Goal: Information Seeking & Learning: Learn about a topic

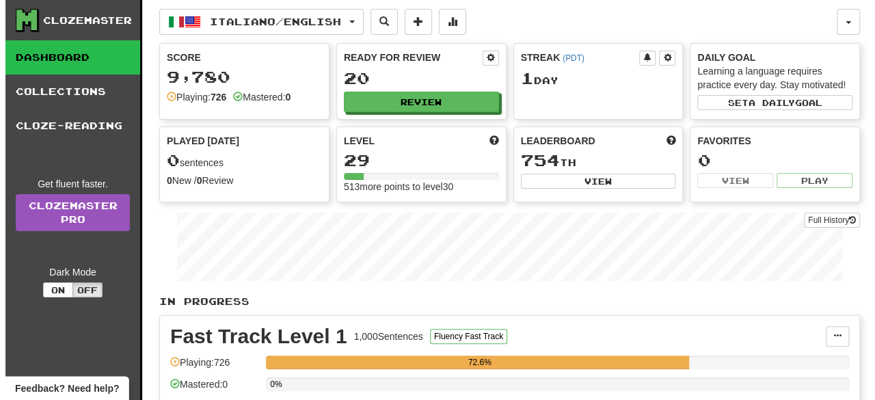
scroll to position [350, 0]
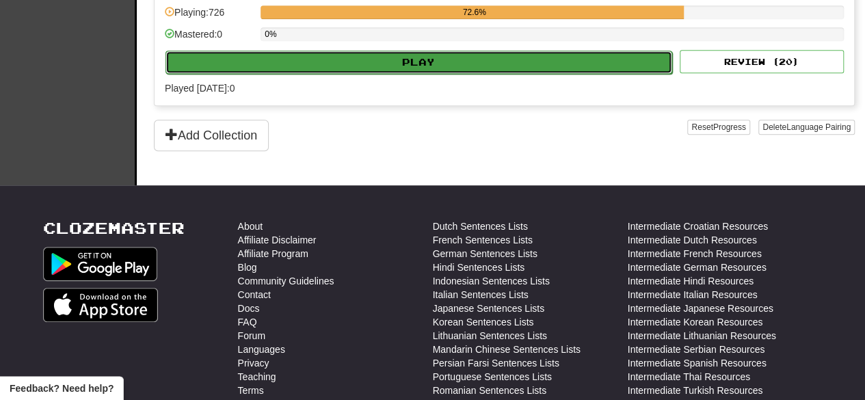
click at [453, 58] on button "Play" at bounding box center [418, 62] width 507 height 23
select select "**"
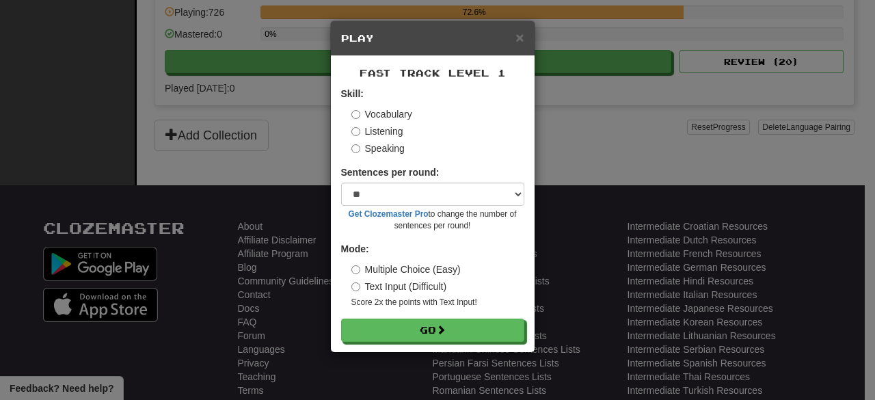
click at [384, 154] on label "Speaking" at bounding box center [377, 149] width 53 height 14
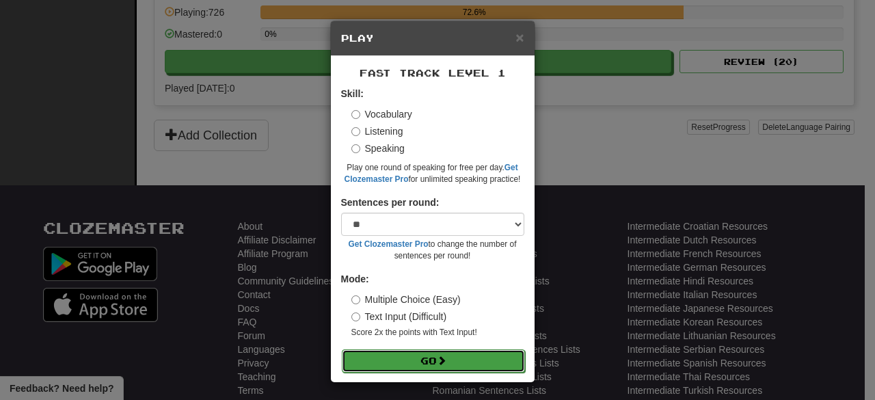
click at [403, 361] on button "Go" at bounding box center [433, 360] width 183 height 23
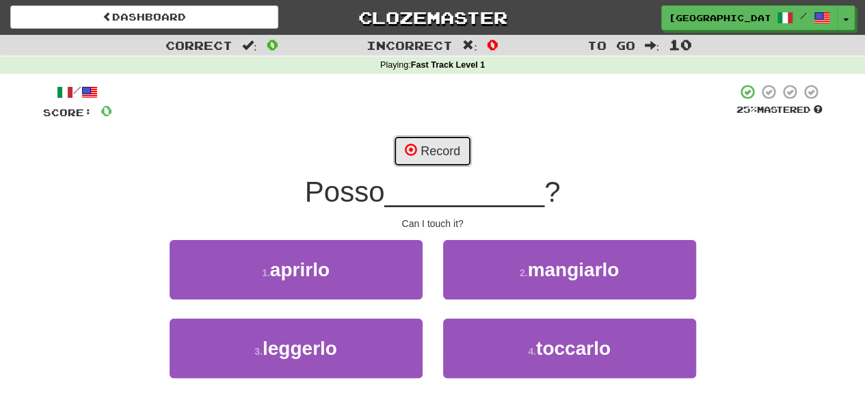
click at [442, 158] on button "Record" at bounding box center [432, 150] width 79 height 31
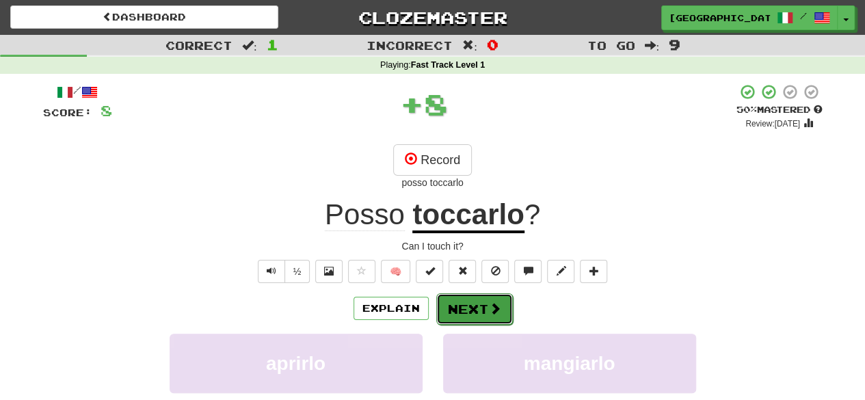
click at [481, 303] on button "Next" at bounding box center [474, 308] width 77 height 31
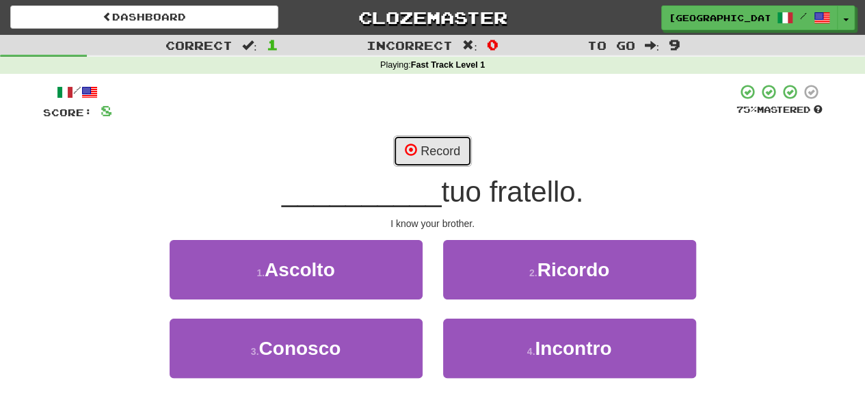
click at [436, 146] on button "Record" at bounding box center [432, 150] width 79 height 31
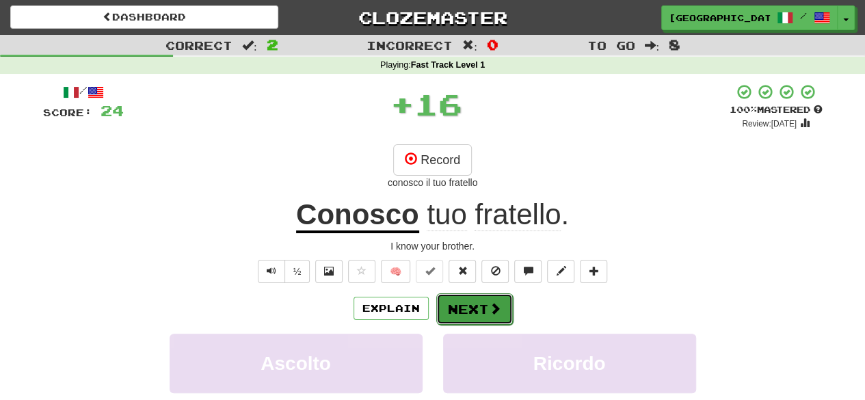
click at [470, 307] on button "Next" at bounding box center [474, 308] width 77 height 31
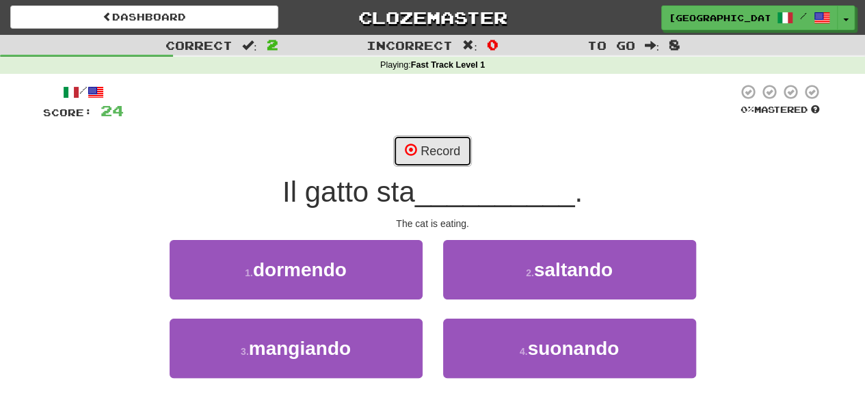
click at [444, 148] on button "Record" at bounding box center [432, 150] width 79 height 31
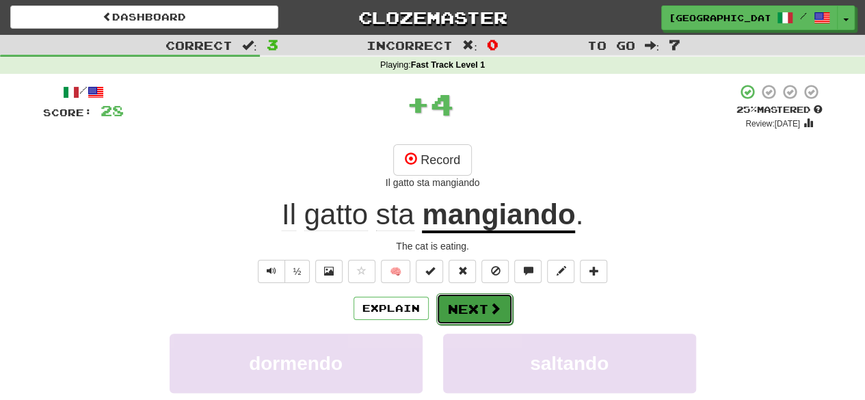
click at [482, 310] on button "Next" at bounding box center [474, 308] width 77 height 31
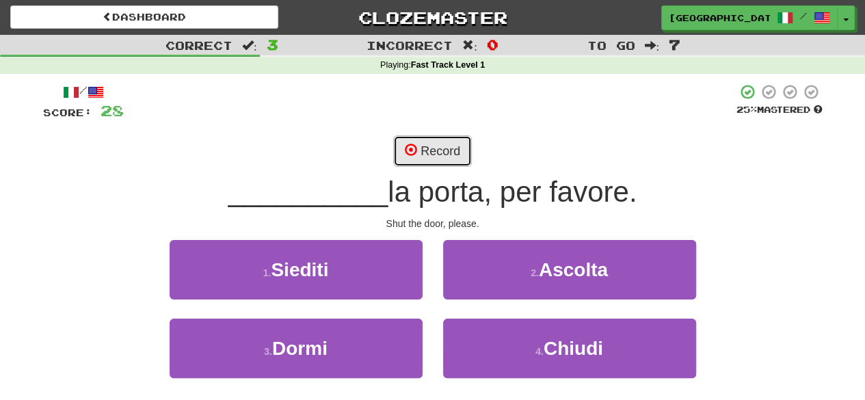
click at [447, 157] on button "Record" at bounding box center [432, 150] width 79 height 31
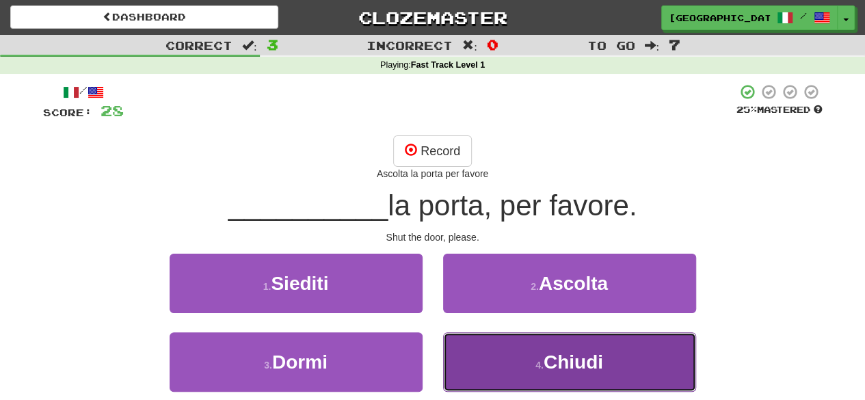
click at [520, 334] on button "4 . Chiudi" at bounding box center [569, 361] width 253 height 59
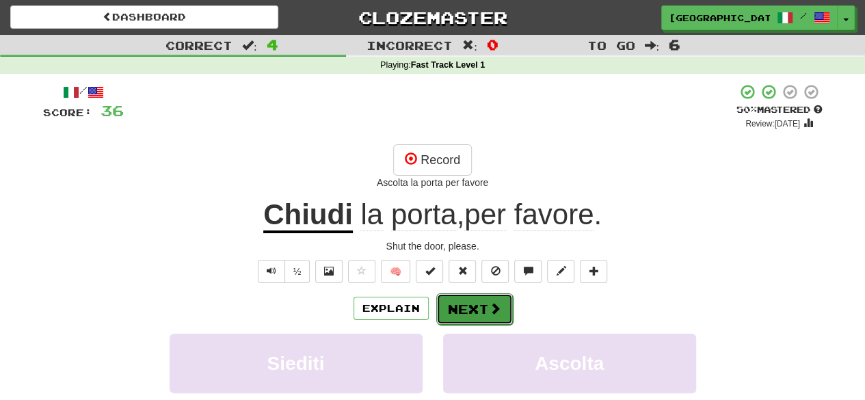
click at [483, 300] on button "Next" at bounding box center [474, 308] width 77 height 31
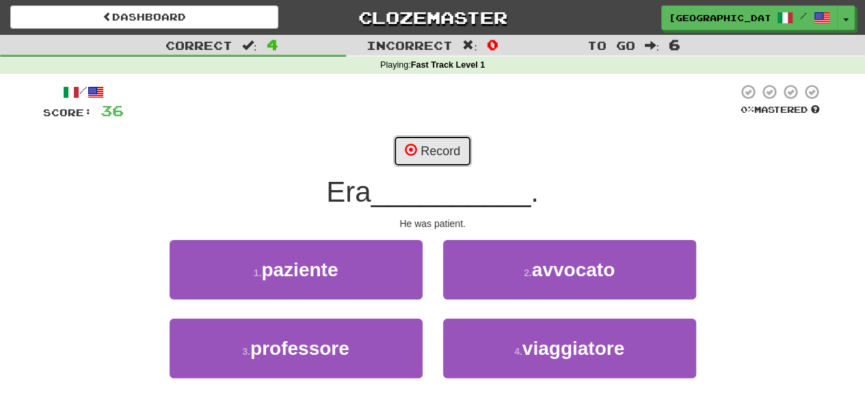
click at [455, 159] on button "Record" at bounding box center [432, 150] width 79 height 31
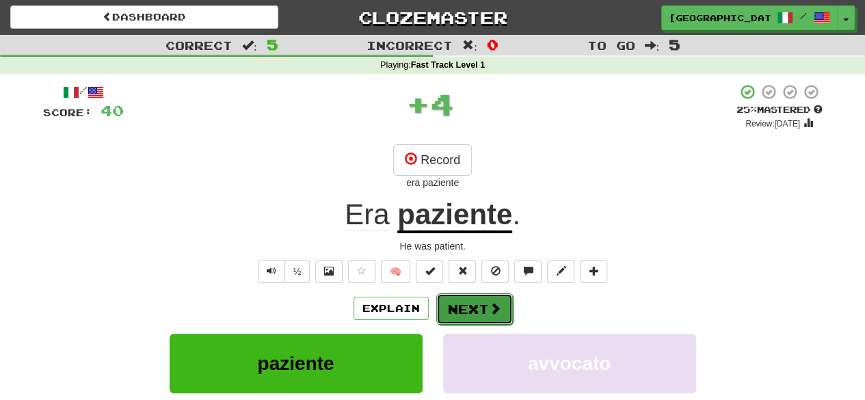
click at [476, 310] on button "Next" at bounding box center [474, 308] width 77 height 31
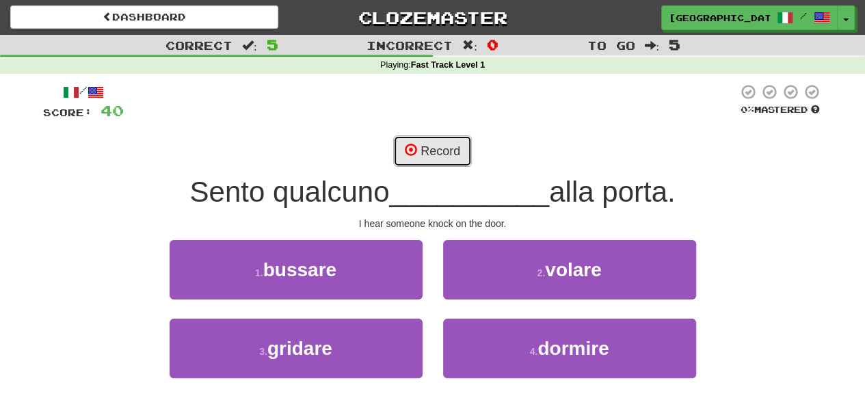
click at [455, 150] on button "Record" at bounding box center [432, 150] width 79 height 31
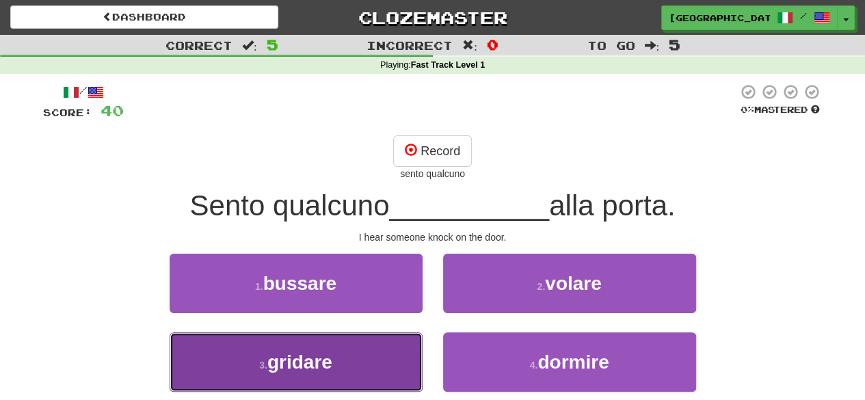
click at [382, 356] on button "3 . gridare" at bounding box center [296, 361] width 253 height 59
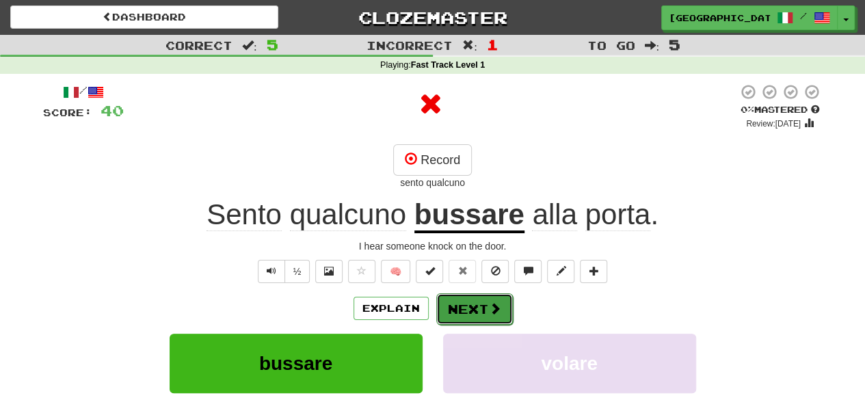
click at [478, 313] on button "Next" at bounding box center [474, 308] width 77 height 31
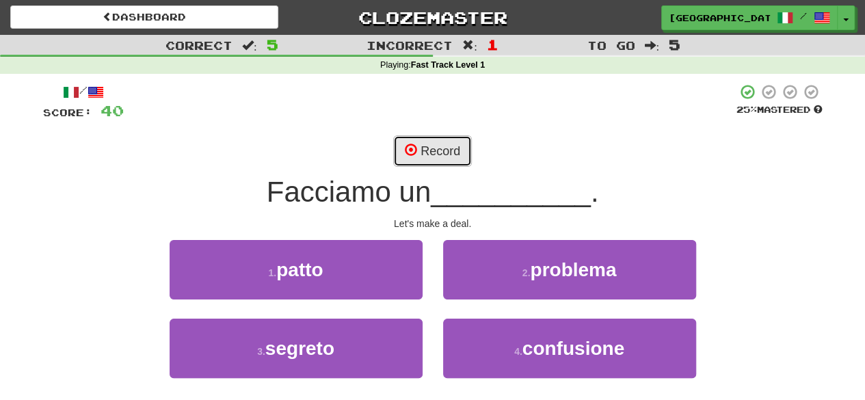
click at [444, 154] on button "Record" at bounding box center [432, 150] width 79 height 31
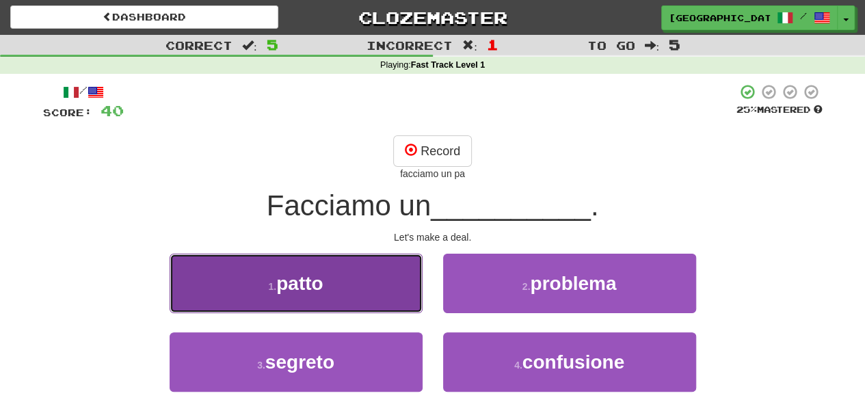
click at [364, 289] on button "1 . patto" at bounding box center [296, 283] width 253 height 59
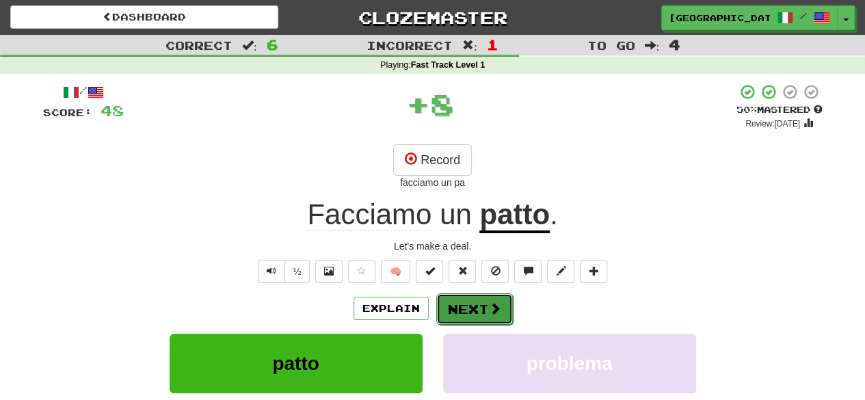
click at [483, 305] on button "Next" at bounding box center [474, 308] width 77 height 31
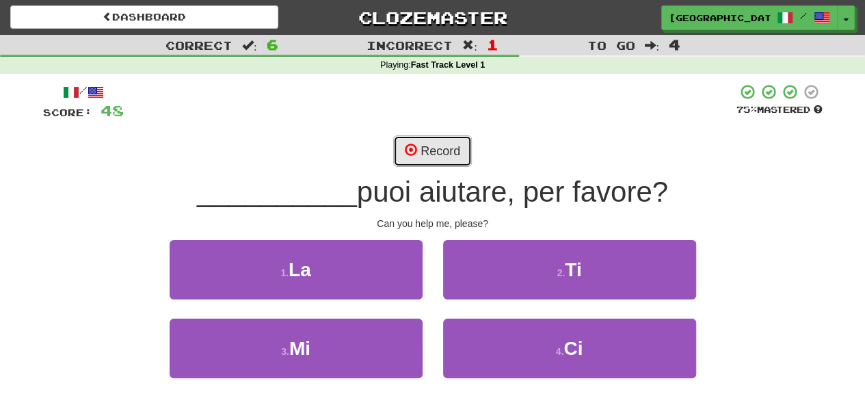
click at [440, 149] on button "Record" at bounding box center [432, 150] width 79 height 31
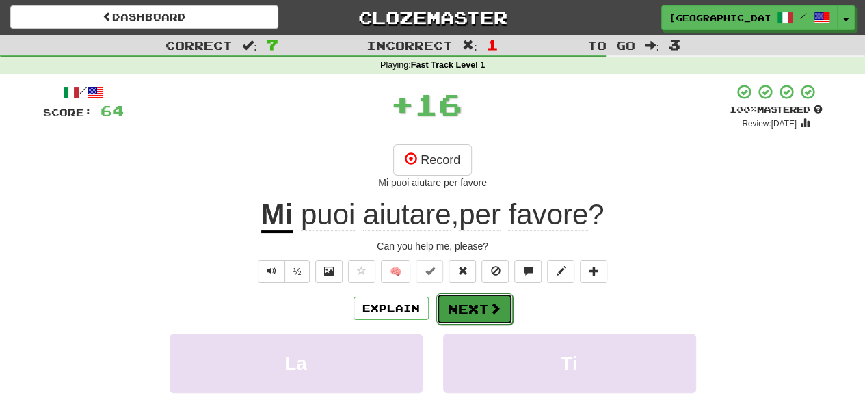
click at [479, 315] on button "Next" at bounding box center [474, 308] width 77 height 31
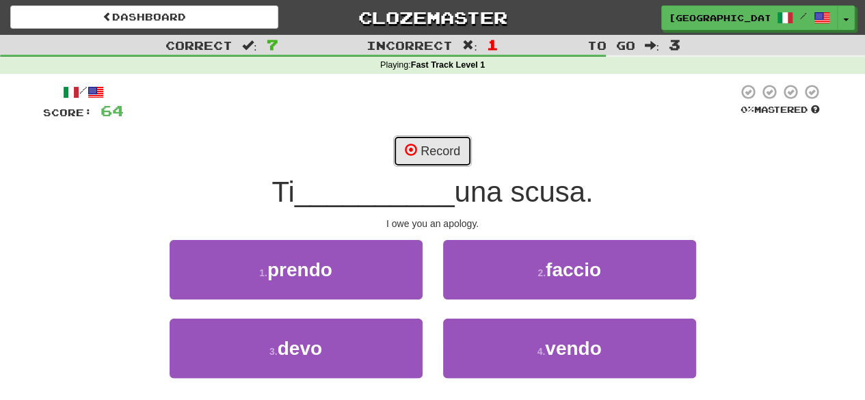
click at [441, 144] on button "Record" at bounding box center [432, 150] width 79 height 31
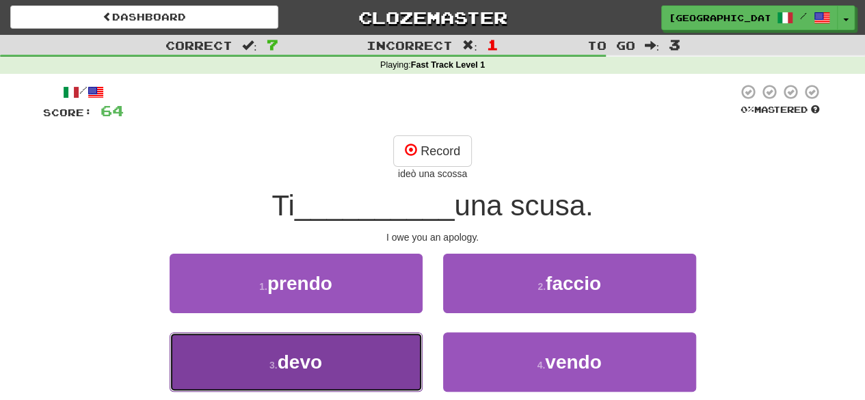
click at [399, 349] on button "3 . devo" at bounding box center [296, 361] width 253 height 59
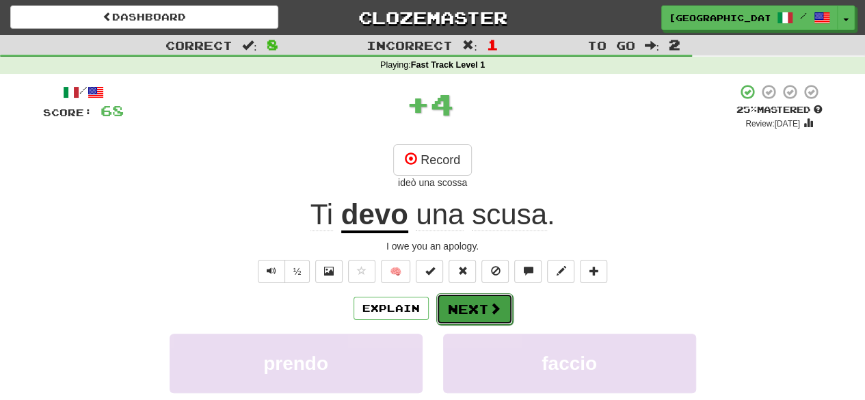
click at [467, 307] on button "Next" at bounding box center [474, 308] width 77 height 31
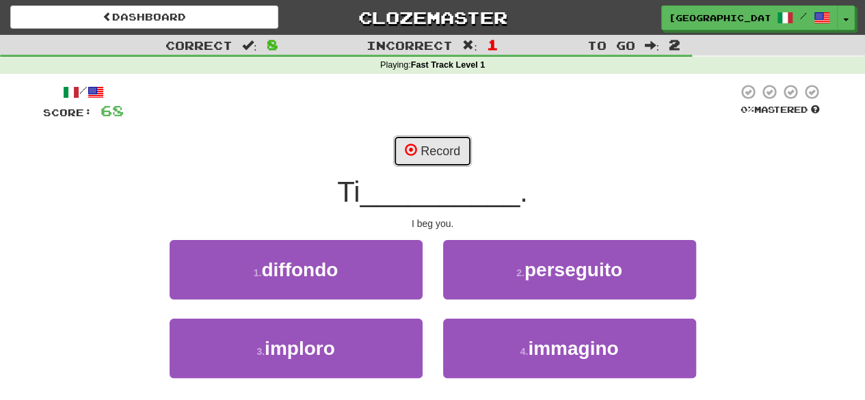
click at [442, 140] on button "Record" at bounding box center [432, 150] width 79 height 31
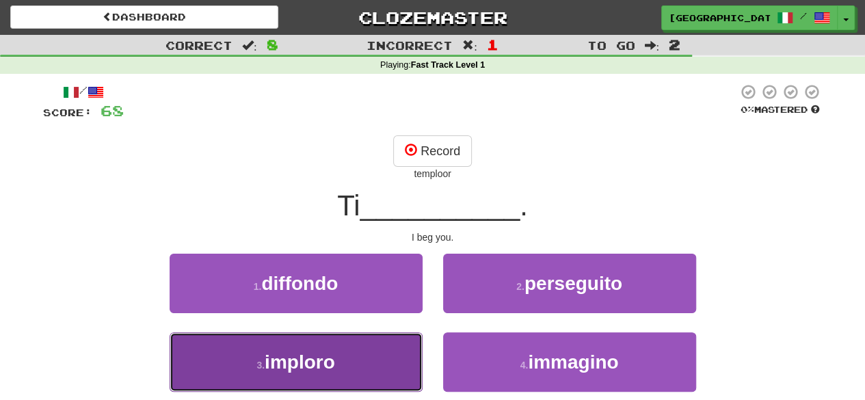
click at [376, 370] on button "3 . imploro" at bounding box center [296, 361] width 253 height 59
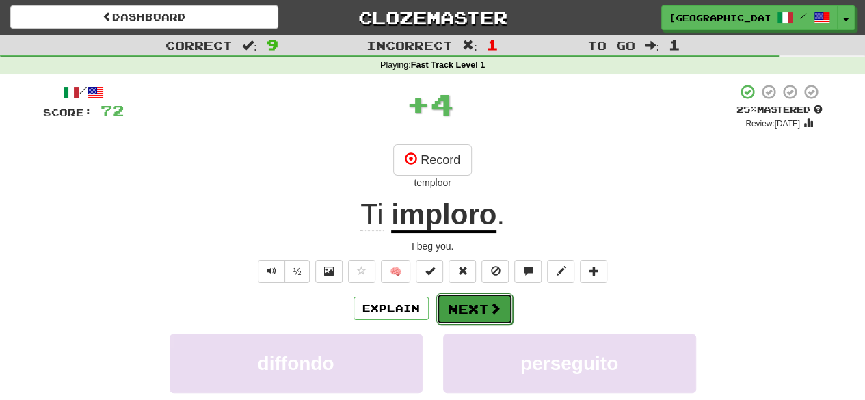
click at [490, 302] on span at bounding box center [495, 308] width 12 height 12
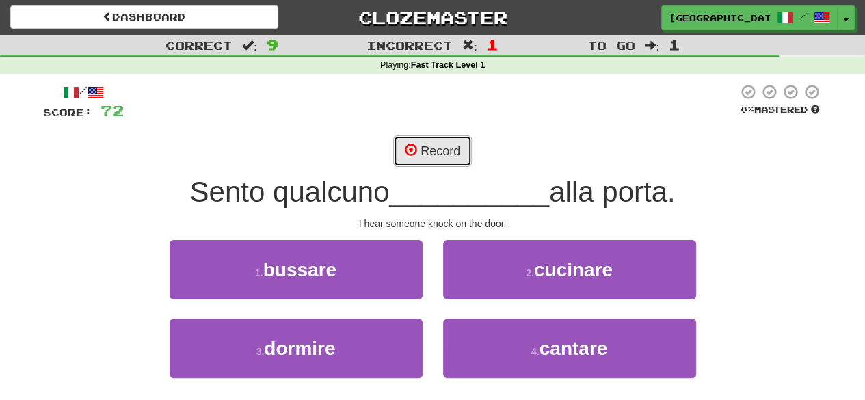
click at [408, 155] on span at bounding box center [411, 150] width 12 height 12
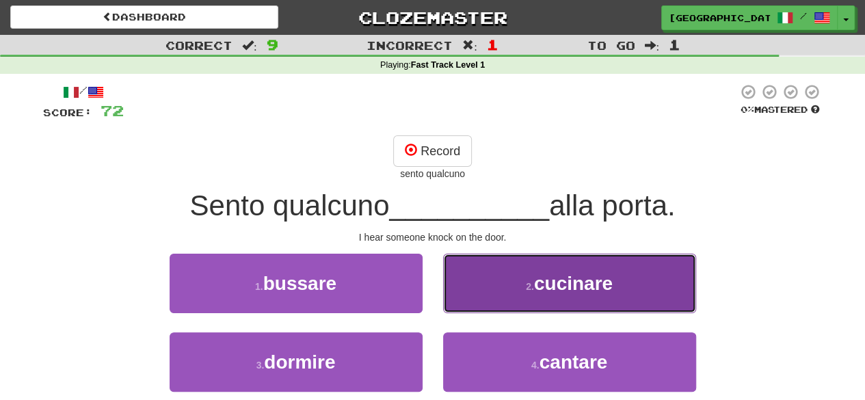
click at [444, 296] on button "2 . cucinare" at bounding box center [569, 283] width 253 height 59
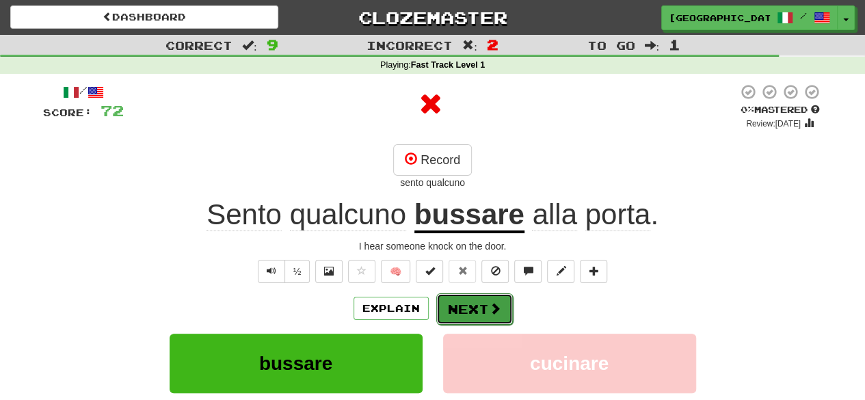
click at [455, 308] on button "Next" at bounding box center [474, 308] width 77 height 31
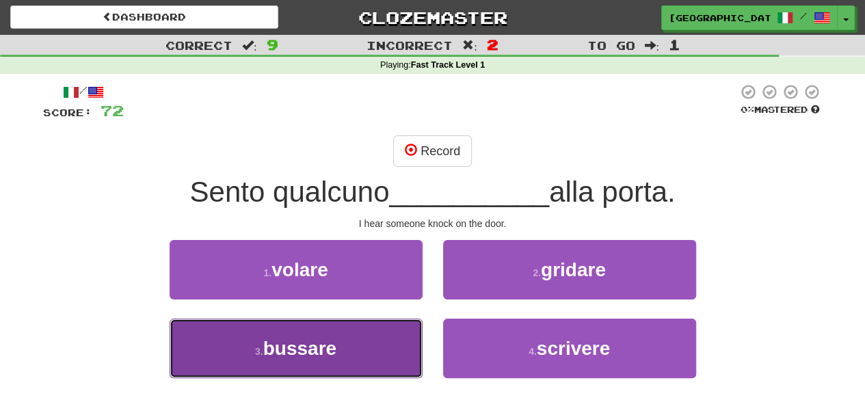
click at [384, 360] on button "3 . bussare" at bounding box center [296, 348] width 253 height 59
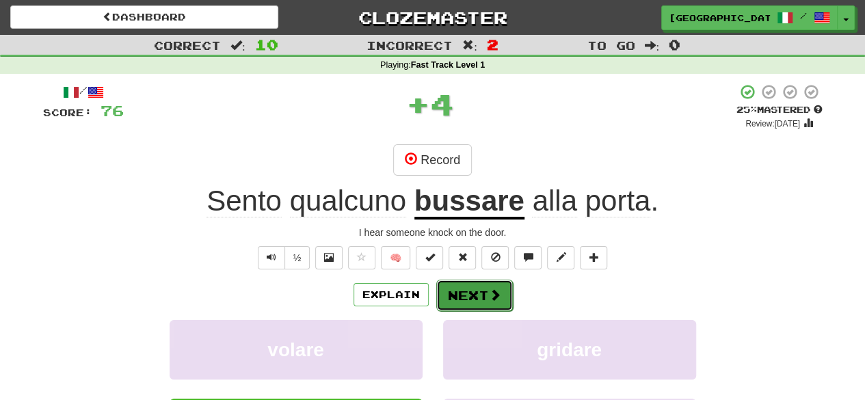
click at [463, 298] on button "Next" at bounding box center [474, 295] width 77 height 31
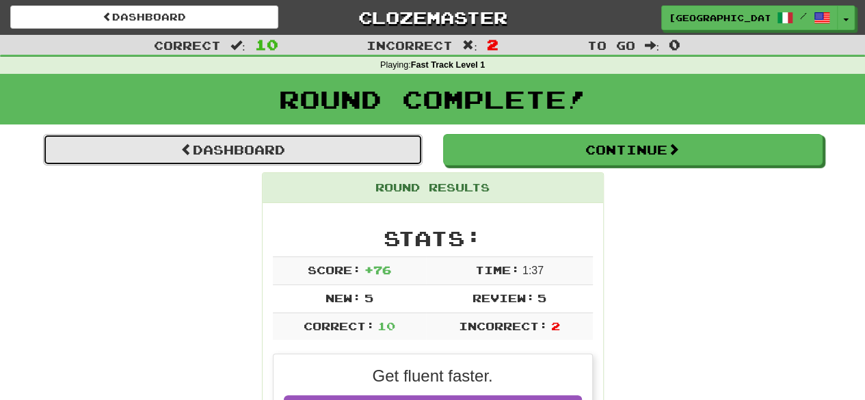
click at [291, 140] on link "Dashboard" at bounding box center [233, 149] width 380 height 31
